Goal: Browse casually: Explore the website without a specific task or goal

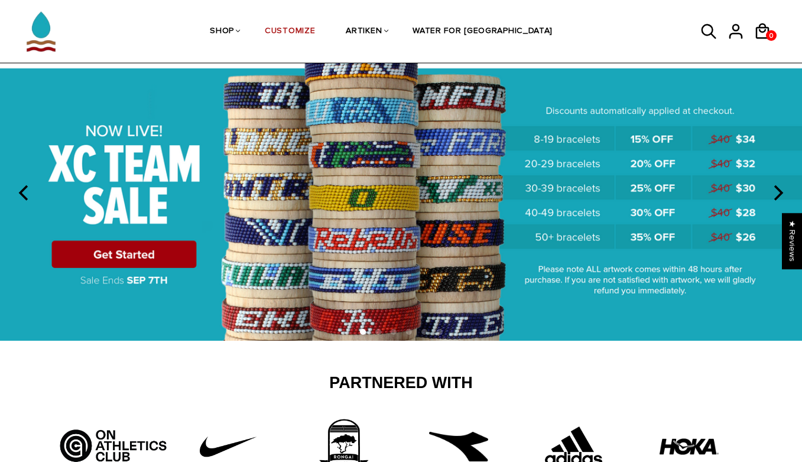
scroll to position [55, 0]
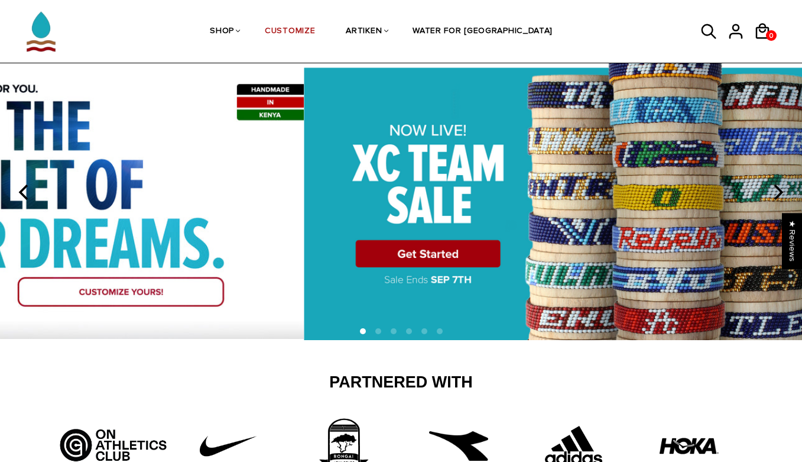
drag, startPoint x: 309, startPoint y: 176, endPoint x: 803, endPoint y: 73, distance: 504.8
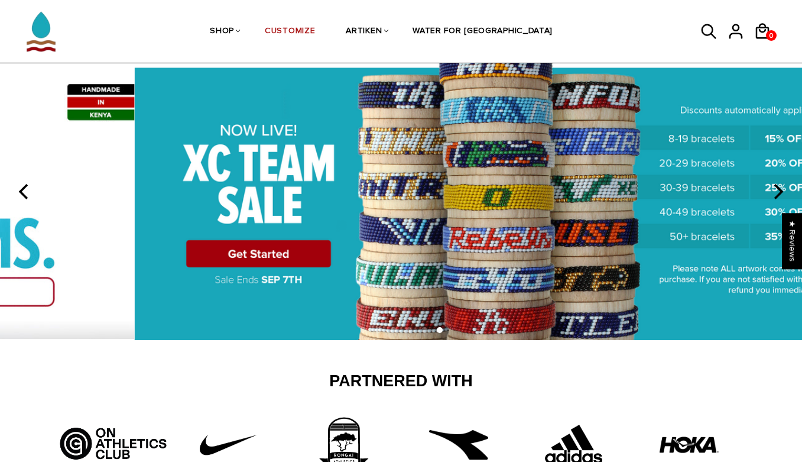
drag, startPoint x: 752, startPoint y: 166, endPoint x: 77, endPoint y: 262, distance: 682.6
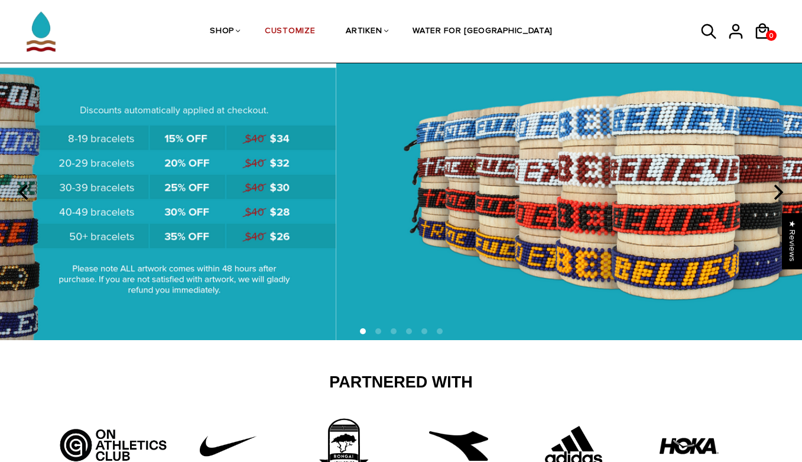
drag, startPoint x: 609, startPoint y: 215, endPoint x: 77, endPoint y: 273, distance: 535.2
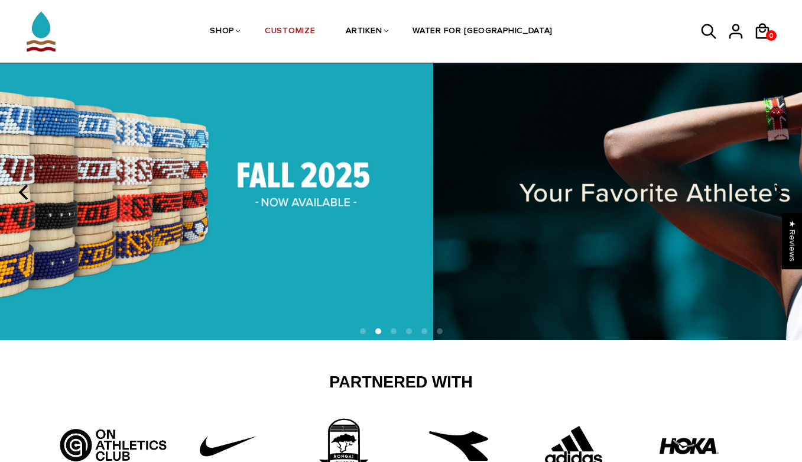
drag, startPoint x: 738, startPoint y: 242, endPoint x: 205, endPoint y: 314, distance: 537.5
click at [214, 311] on img at bounding box center [32, 190] width 802 height 299
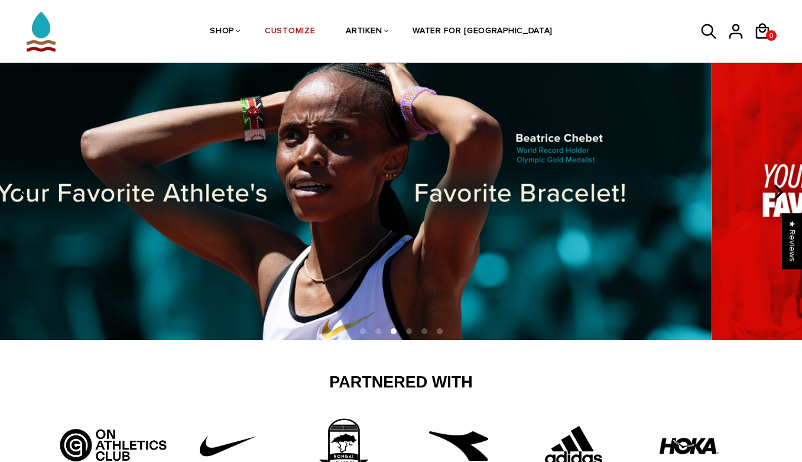
drag, startPoint x: 679, startPoint y: 275, endPoint x: 149, endPoint y: 283, distance: 529.7
click at [155, 283] on img at bounding box center [311, 190] width 802 height 299
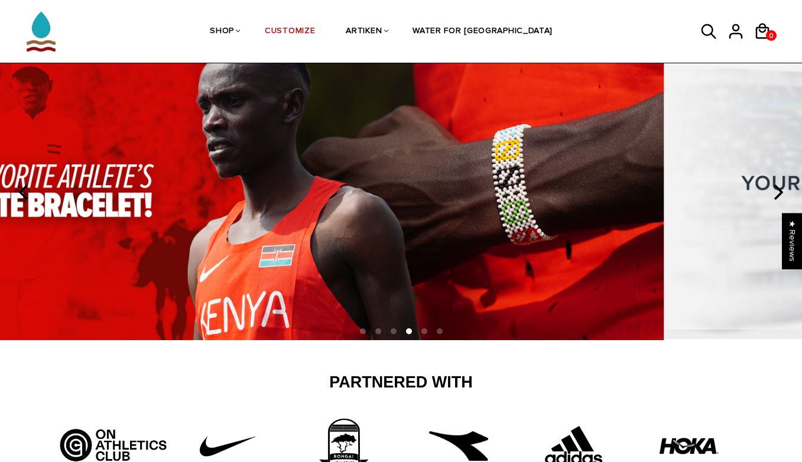
drag, startPoint x: 696, startPoint y: 284, endPoint x: 319, endPoint y: 293, distance: 377.3
click at [341, 289] on img at bounding box center [263, 190] width 802 height 299
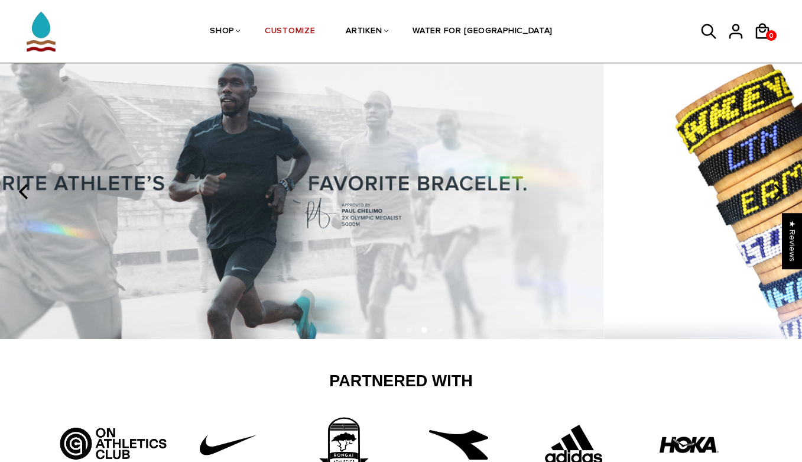
drag, startPoint x: 647, startPoint y: 259, endPoint x: 65, endPoint y: 298, distance: 583.0
click at [70, 298] on img at bounding box center [203, 189] width 802 height 297
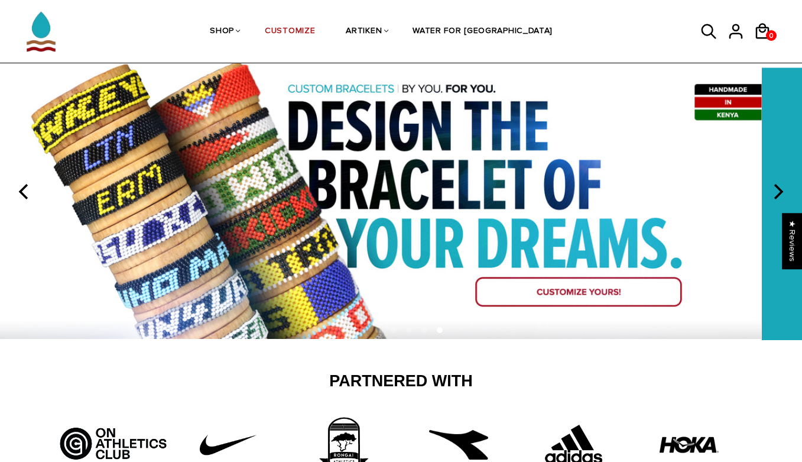
drag, startPoint x: 658, startPoint y: 225, endPoint x: 102, endPoint y: 246, distance: 556.6
click at [115, 243] on img at bounding box center [361, 189] width 802 height 297
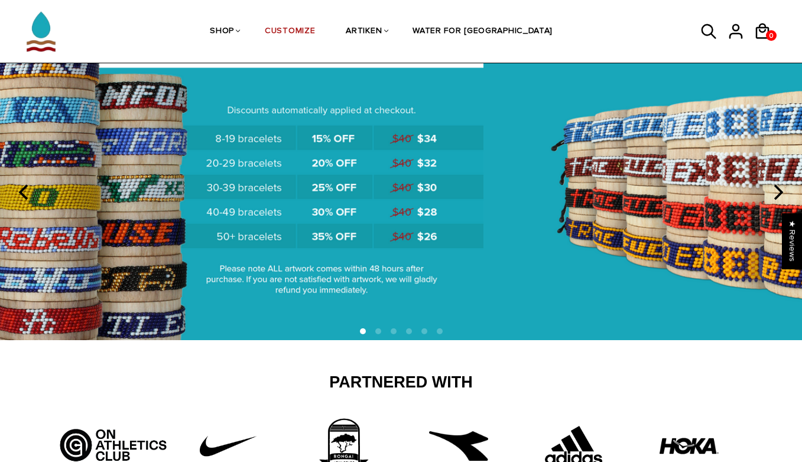
drag, startPoint x: 578, startPoint y: 273, endPoint x: 111, endPoint y: 269, distance: 467.6
click at [115, 270] on img at bounding box center [82, 190] width 802 height 299
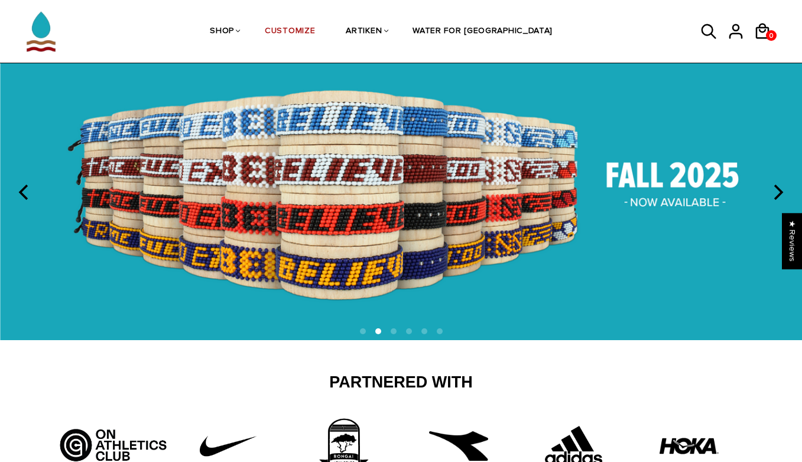
drag, startPoint x: 629, startPoint y: 296, endPoint x: 79, endPoint y: 303, distance: 550.4
click at [93, 298] on img at bounding box center [401, 190] width 802 height 299
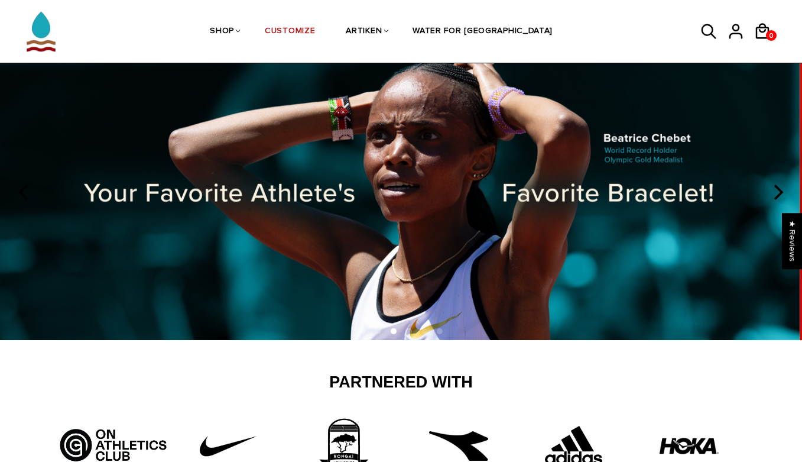
drag, startPoint x: 617, startPoint y: 264, endPoint x: -26, endPoint y: 281, distance: 642.8
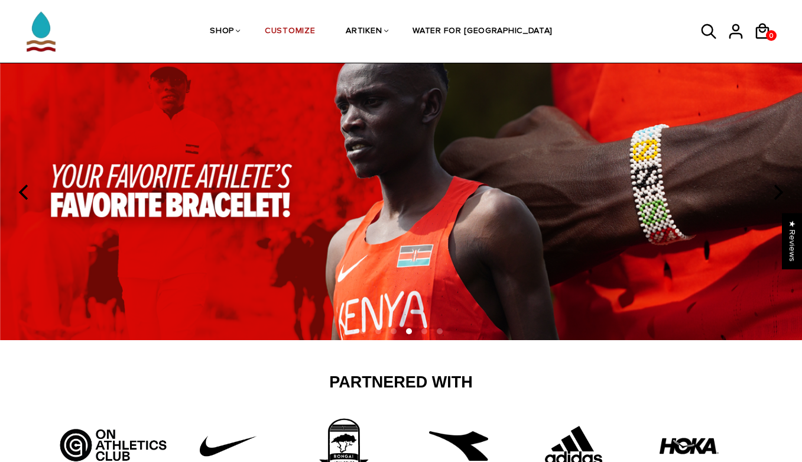
click at [364, 242] on img at bounding box center [401, 190] width 802 height 299
